Goal: Transaction & Acquisition: Purchase product/service

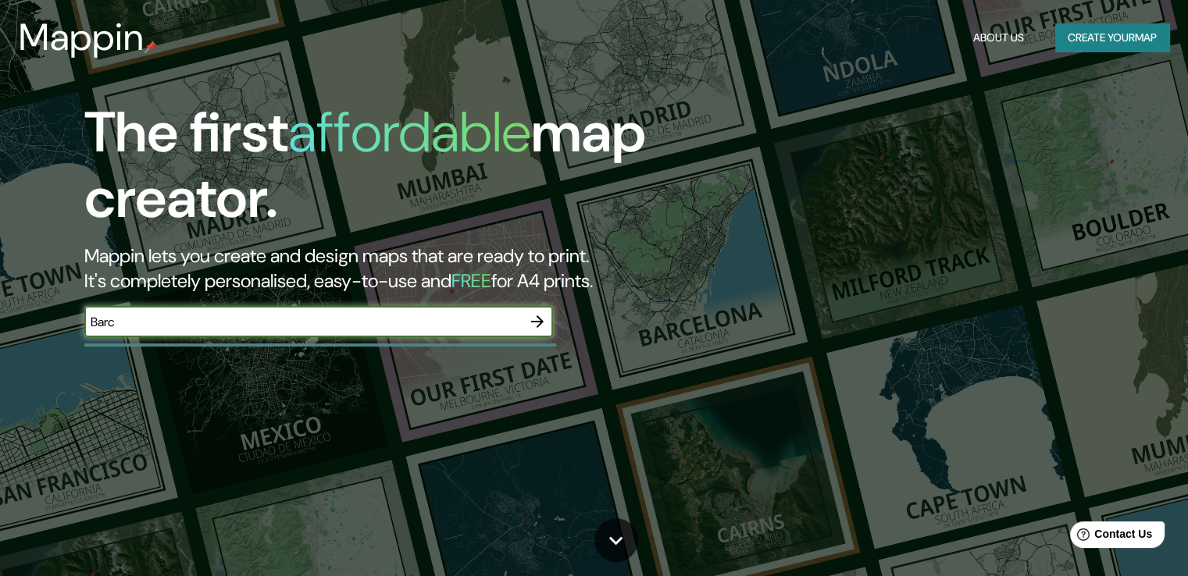
click at [337, 316] on input "Barc" at bounding box center [302, 322] width 437 height 18
type input "[GEOGRAPHIC_DATA]"
click at [270, 319] on input "[GEOGRAPHIC_DATA]" at bounding box center [302, 322] width 437 height 18
click at [540, 319] on icon "button" at bounding box center [537, 322] width 12 height 12
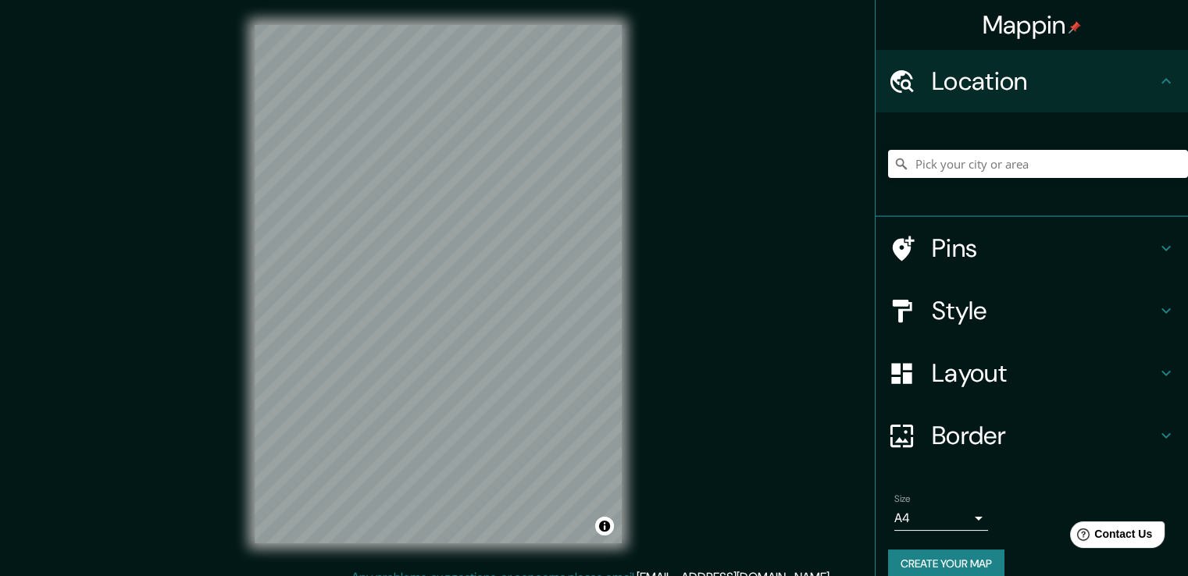
drag, startPoint x: 540, startPoint y: 319, endPoint x: 991, endPoint y: 254, distance: 455.3
click at [991, 254] on h4 "Pins" at bounding box center [1044, 248] width 225 height 31
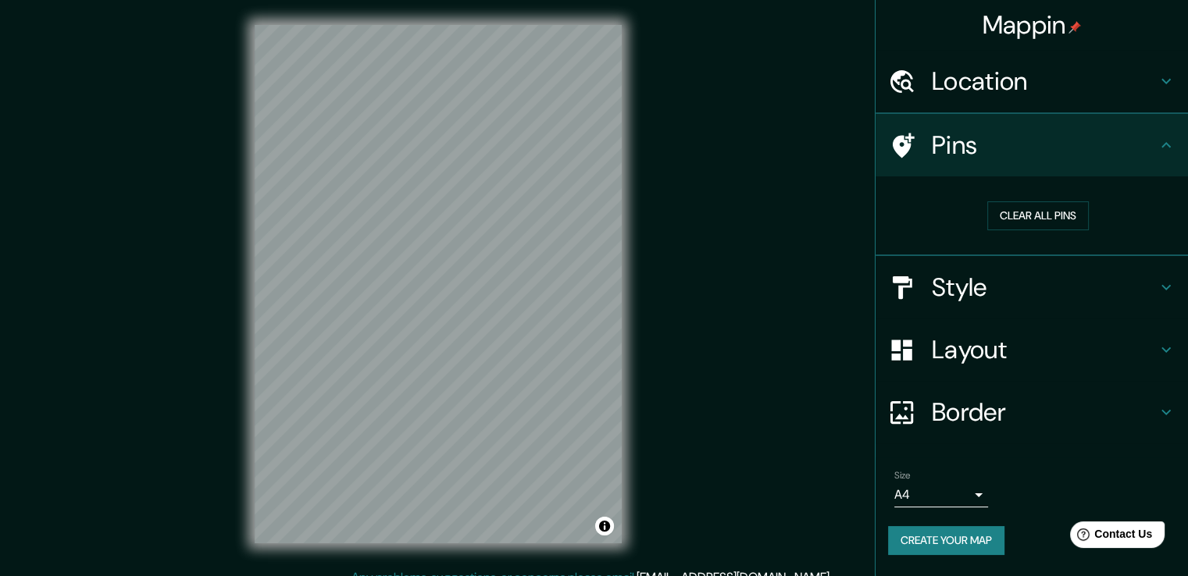
click at [993, 285] on h4 "Style" at bounding box center [1044, 287] width 225 height 31
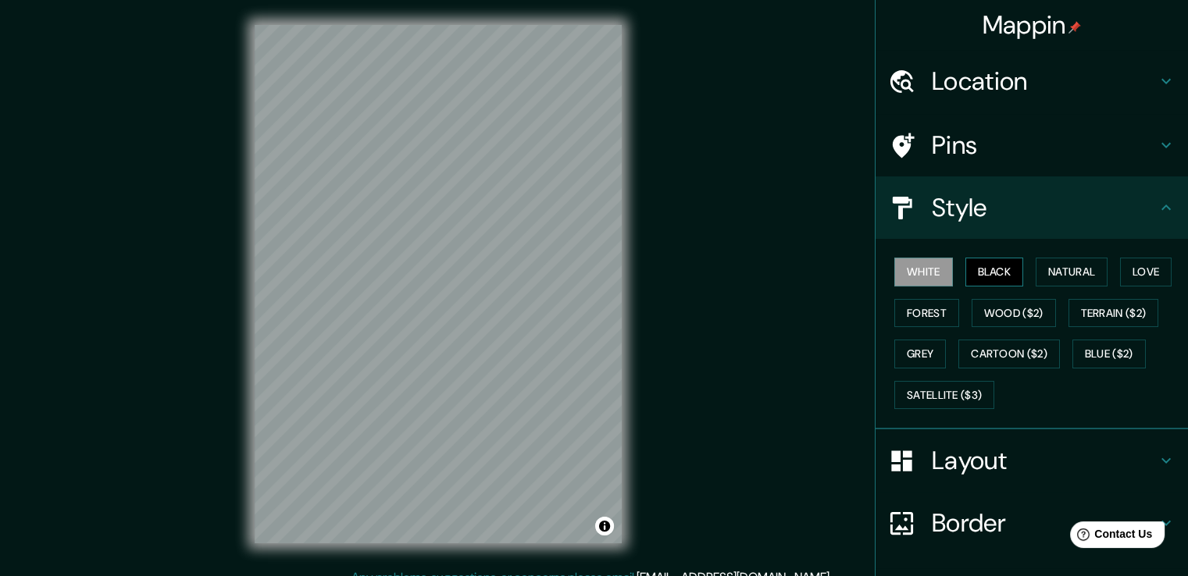
click at [983, 274] on button "Black" at bounding box center [994, 272] width 59 height 29
click at [1057, 266] on button "Natural" at bounding box center [1072, 272] width 72 height 29
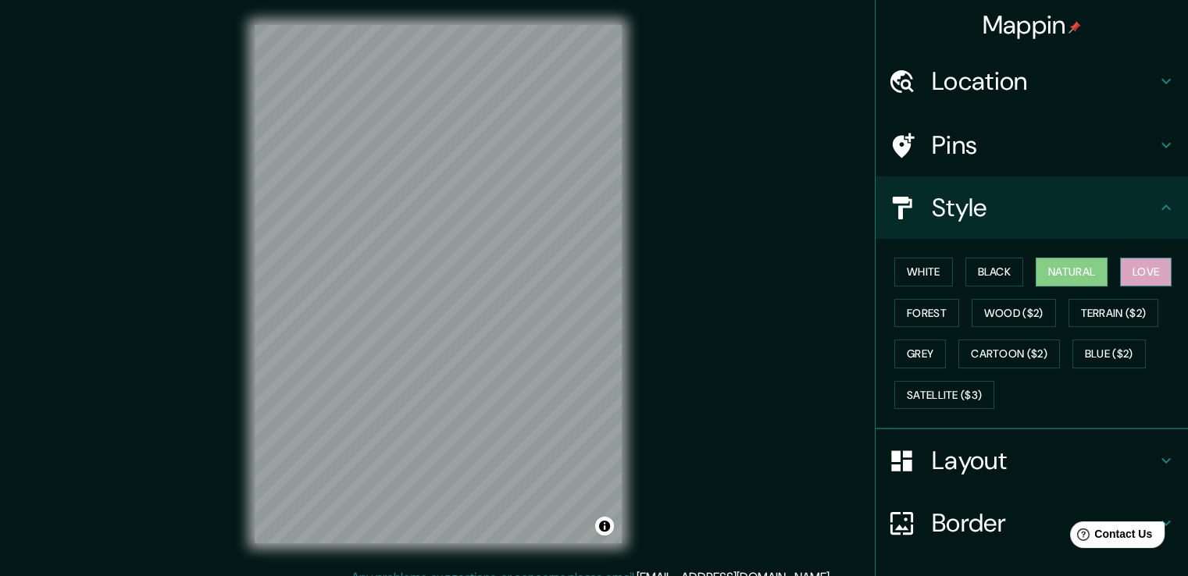
click at [1125, 268] on button "Love" at bounding box center [1146, 272] width 52 height 29
click at [900, 303] on button "Forest" at bounding box center [926, 313] width 65 height 29
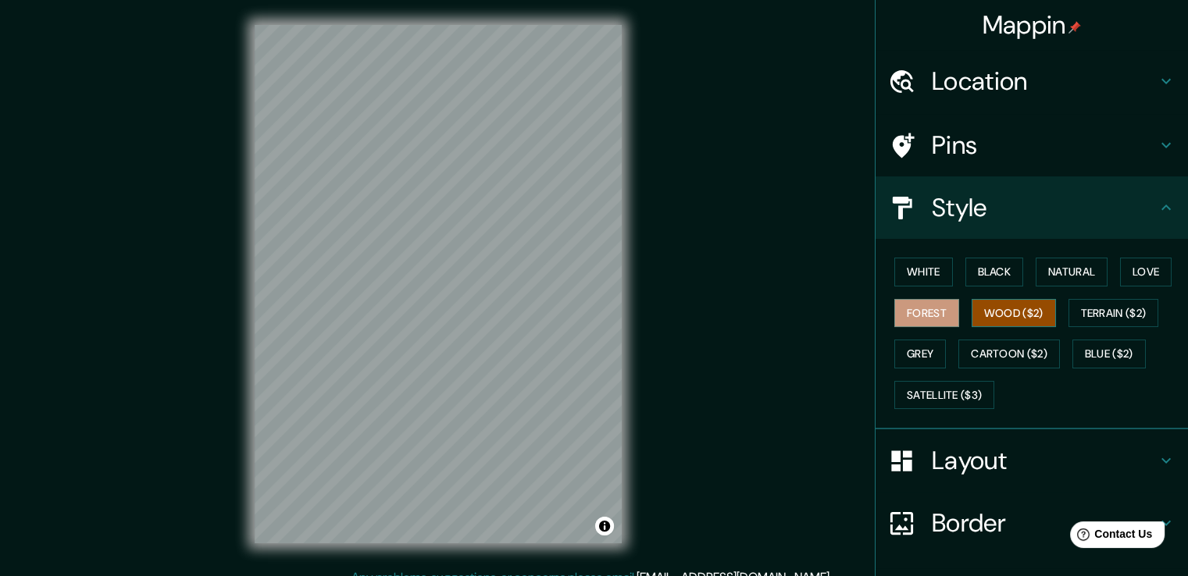
click at [1001, 305] on button "Wood ($2)" at bounding box center [1014, 313] width 84 height 29
click at [1103, 296] on div "White Black Natural Love Forest Wood ($2) Terrain ($2) Grey Cartoon ($2) Blue (…" at bounding box center [1038, 333] width 300 height 164
click at [910, 340] on button "Grey" at bounding box center [920, 354] width 52 height 29
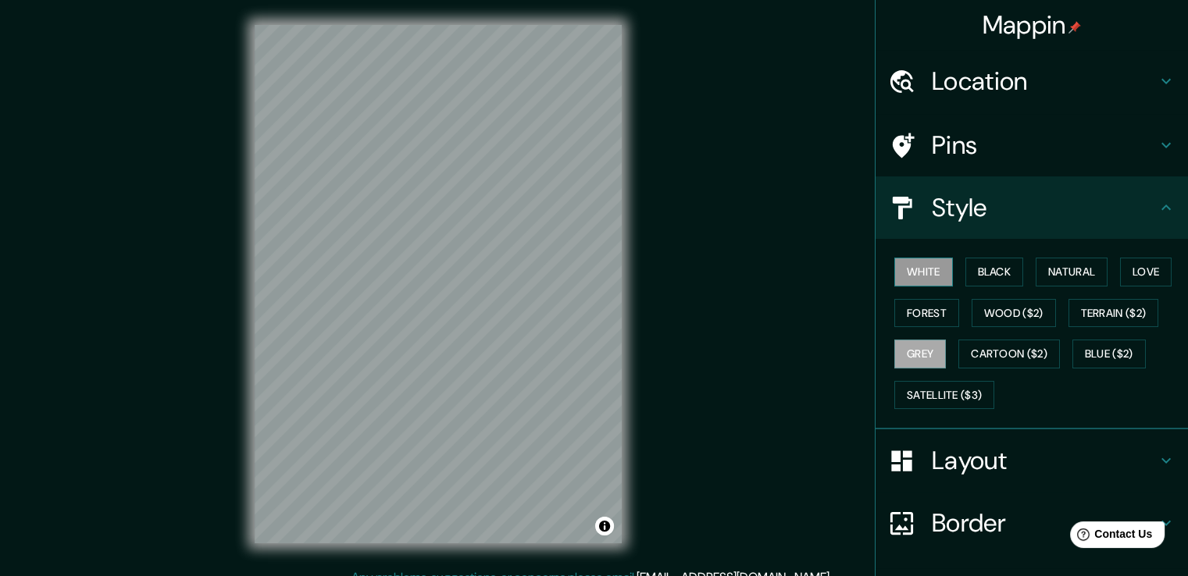
click at [926, 277] on button "White" at bounding box center [923, 272] width 59 height 29
click at [979, 275] on button "Black" at bounding box center [994, 272] width 59 height 29
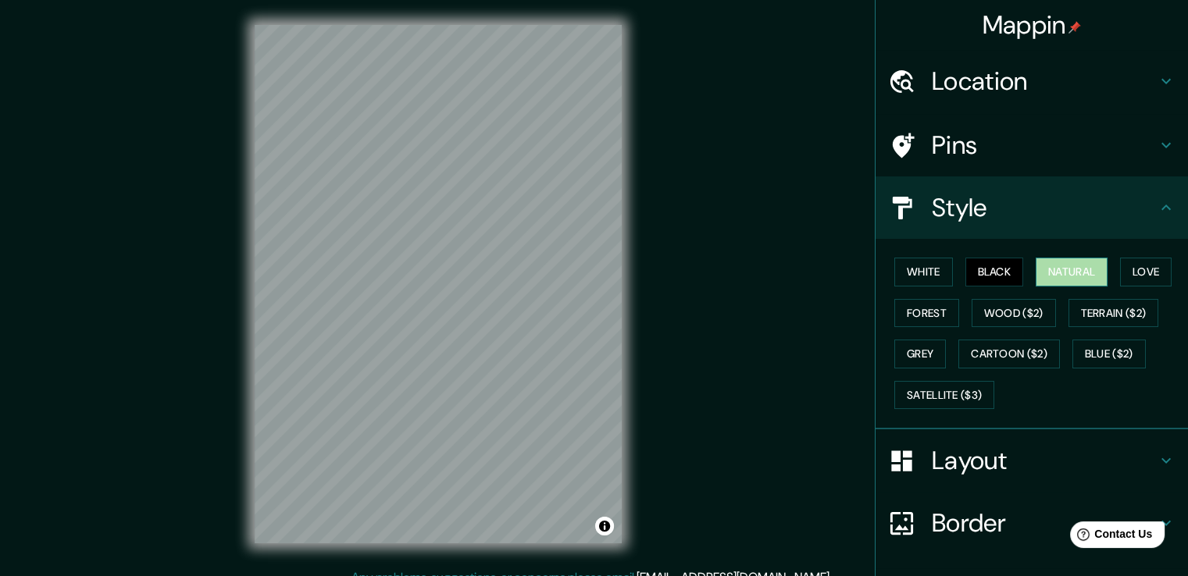
click at [1049, 266] on button "Natural" at bounding box center [1072, 272] width 72 height 29
click at [1040, 87] on h4 "Location" at bounding box center [1044, 81] width 225 height 31
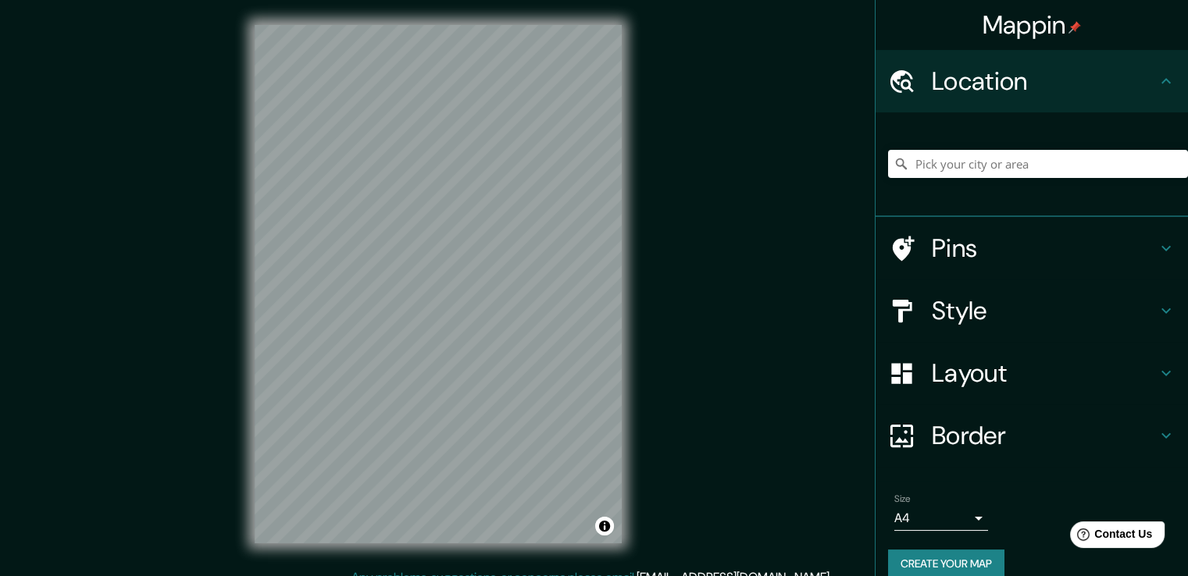
click at [1040, 87] on h4 "Location" at bounding box center [1044, 81] width 225 height 31
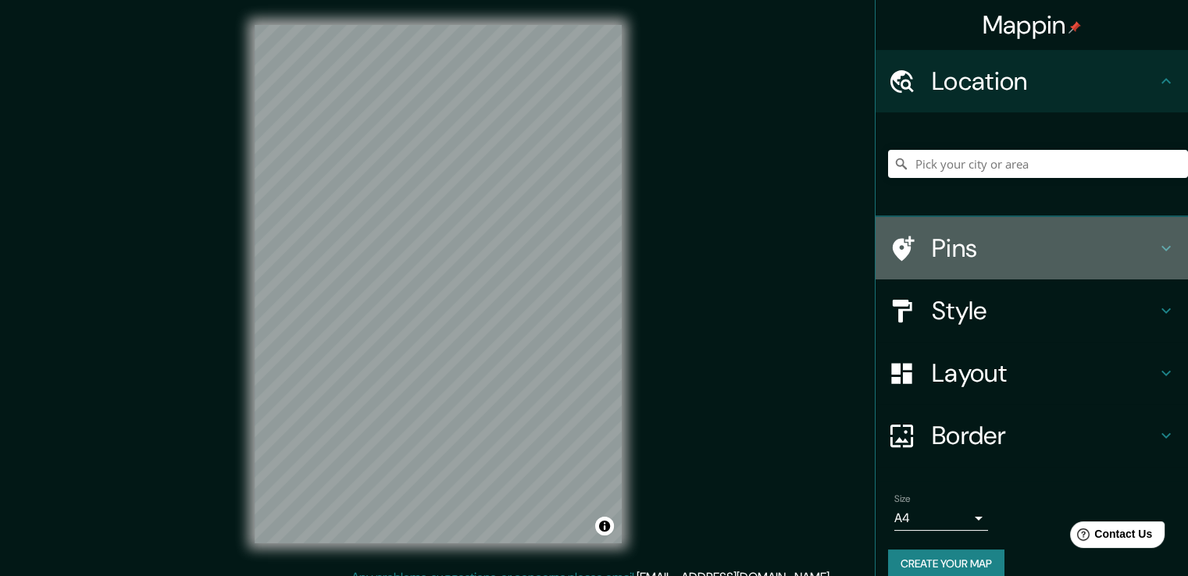
click at [994, 243] on h4 "Pins" at bounding box center [1044, 248] width 225 height 31
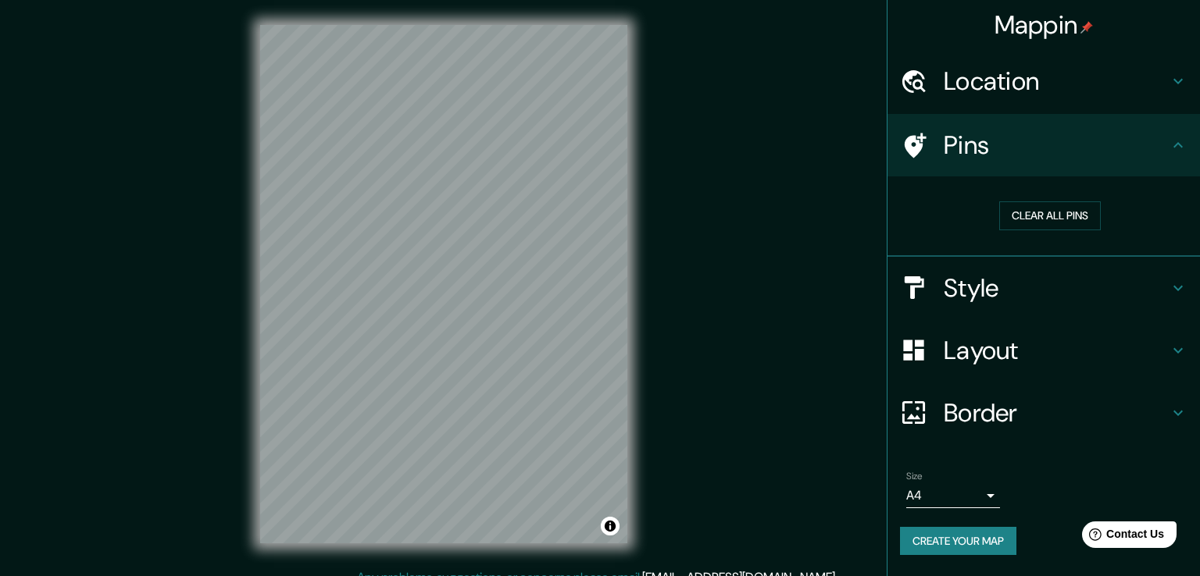
click at [963, 494] on body "Mappin Location Pins Clear all pins Style Layout Border Choose a border. Hint :…" at bounding box center [600, 288] width 1200 height 576
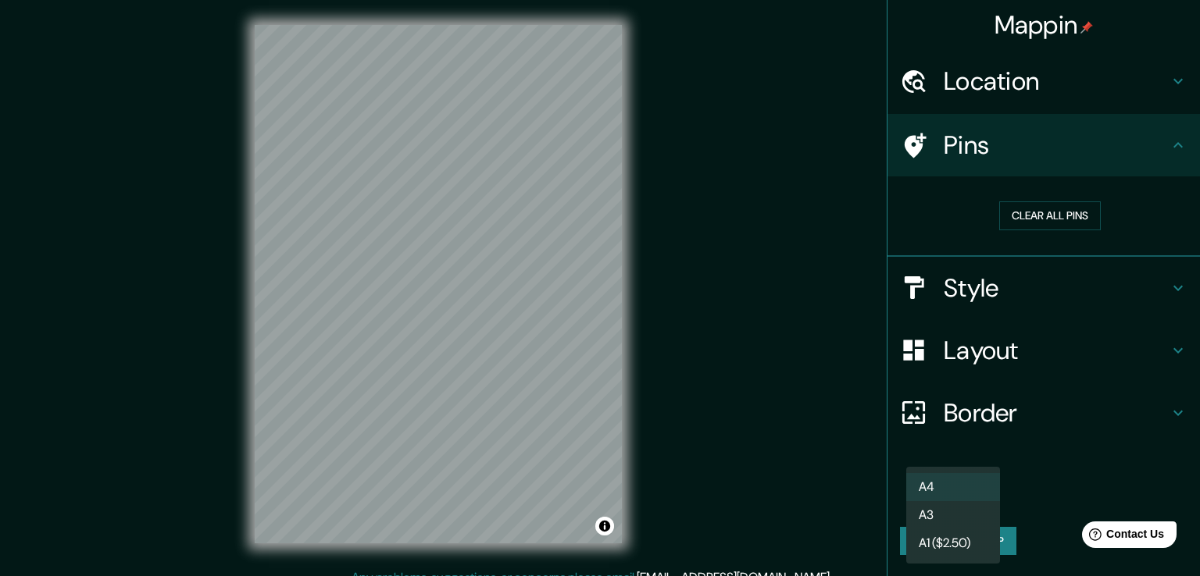
click at [967, 489] on li "A4" at bounding box center [953, 487] width 94 height 28
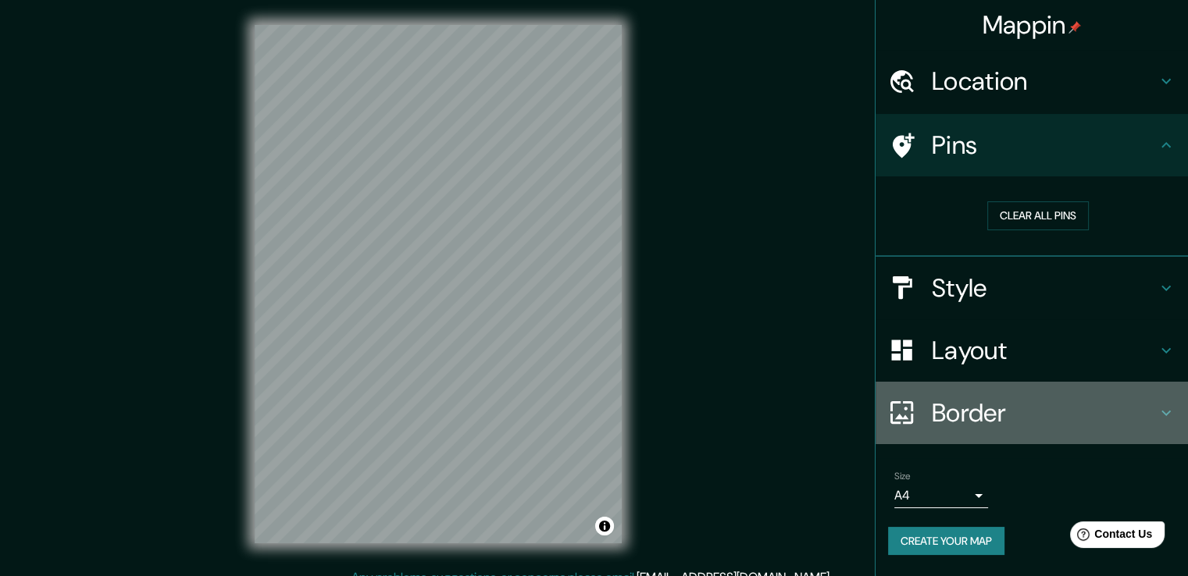
click at [994, 421] on h4 "Border" at bounding box center [1044, 413] width 225 height 31
